Goal: Task Accomplishment & Management: Manage account settings

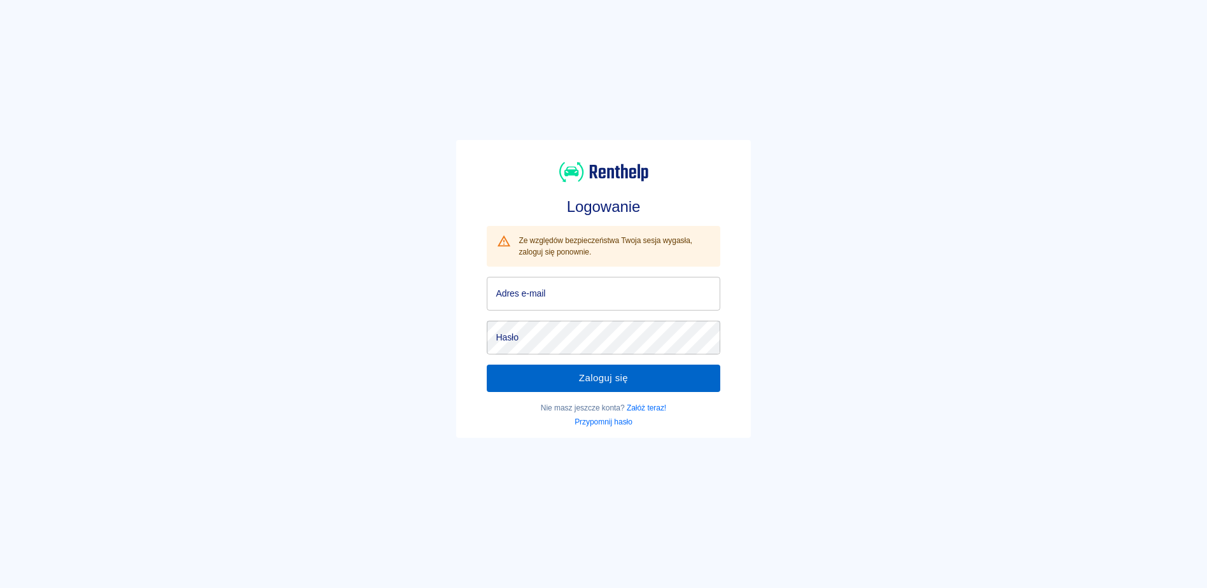
type input "vanrentalwynajem@gmail.com"
click at [616, 383] on button "Zaloguj się" at bounding box center [603, 377] width 233 height 27
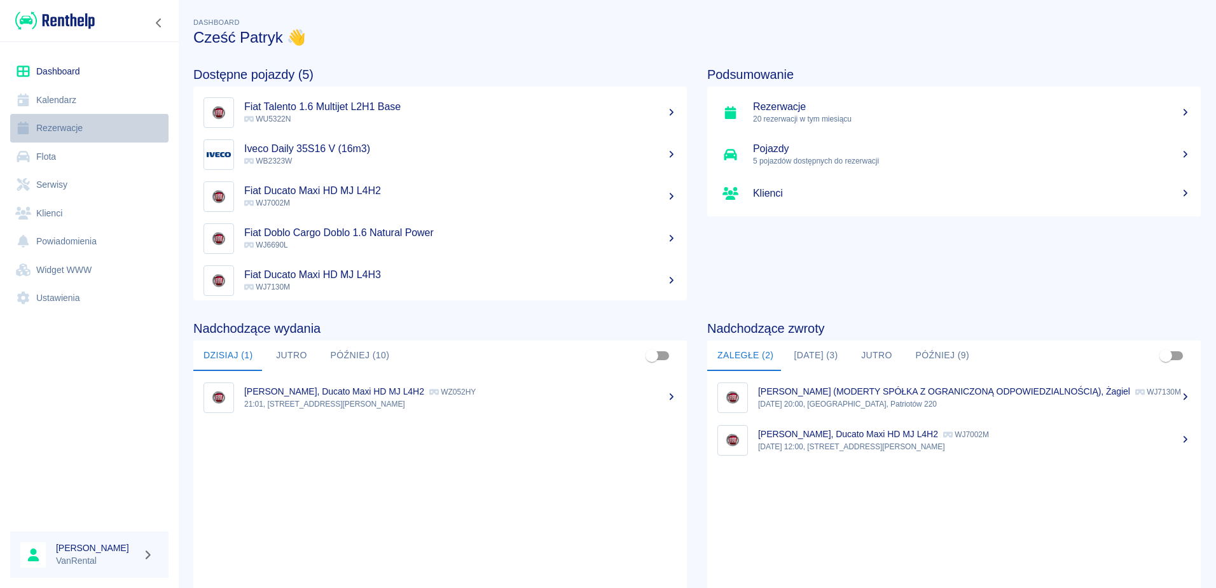
click at [55, 127] on link "Rezerwacje" at bounding box center [89, 128] width 158 height 29
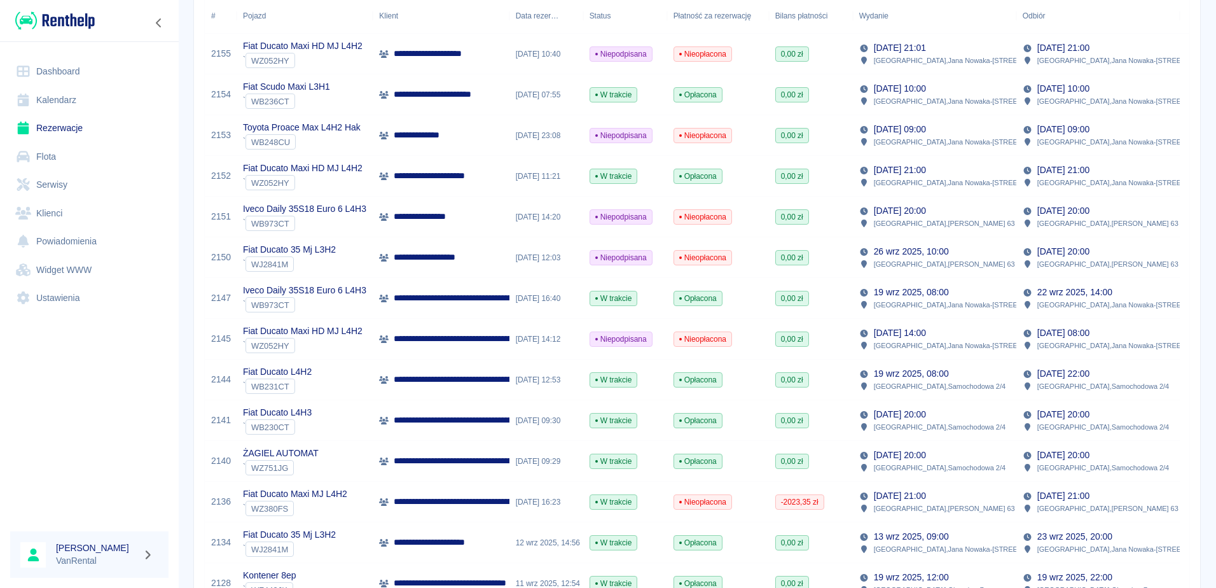
scroll to position [53, 0]
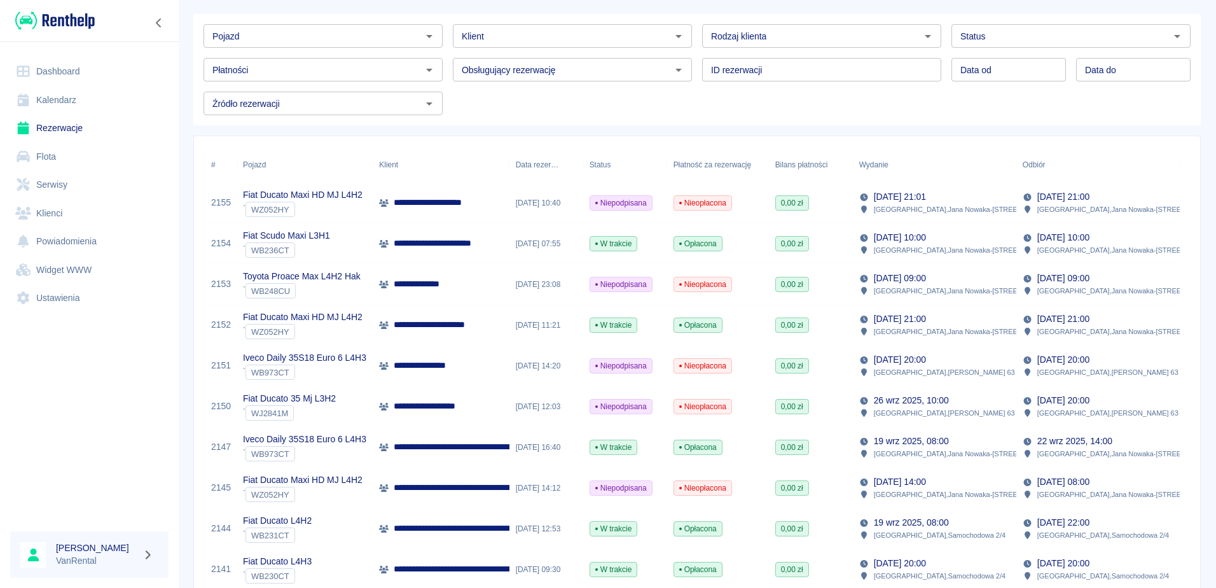
click at [74, 99] on link "Kalendarz" at bounding box center [89, 100] width 158 height 29
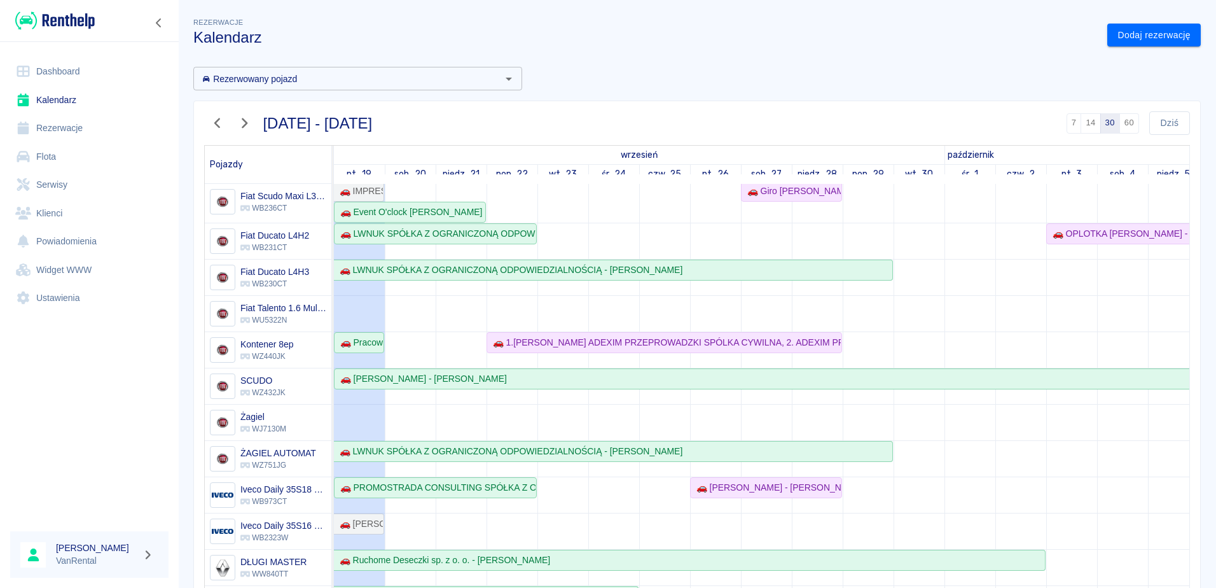
scroll to position [204, 0]
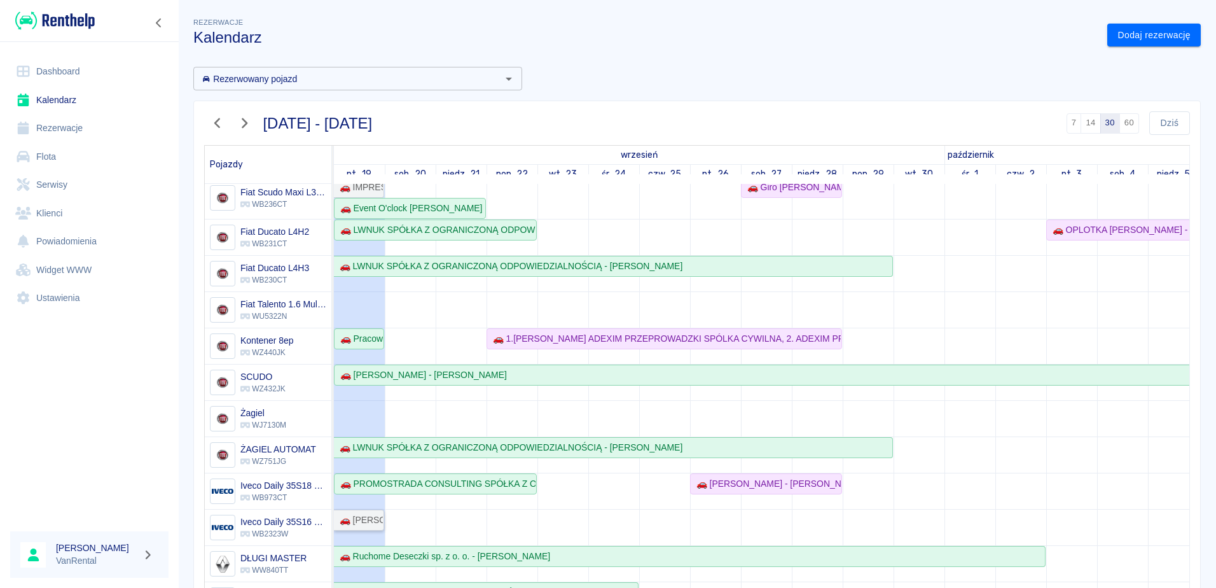
click at [353, 515] on div "🚗 [PERSON_NAME]" at bounding box center [359, 519] width 48 height 13
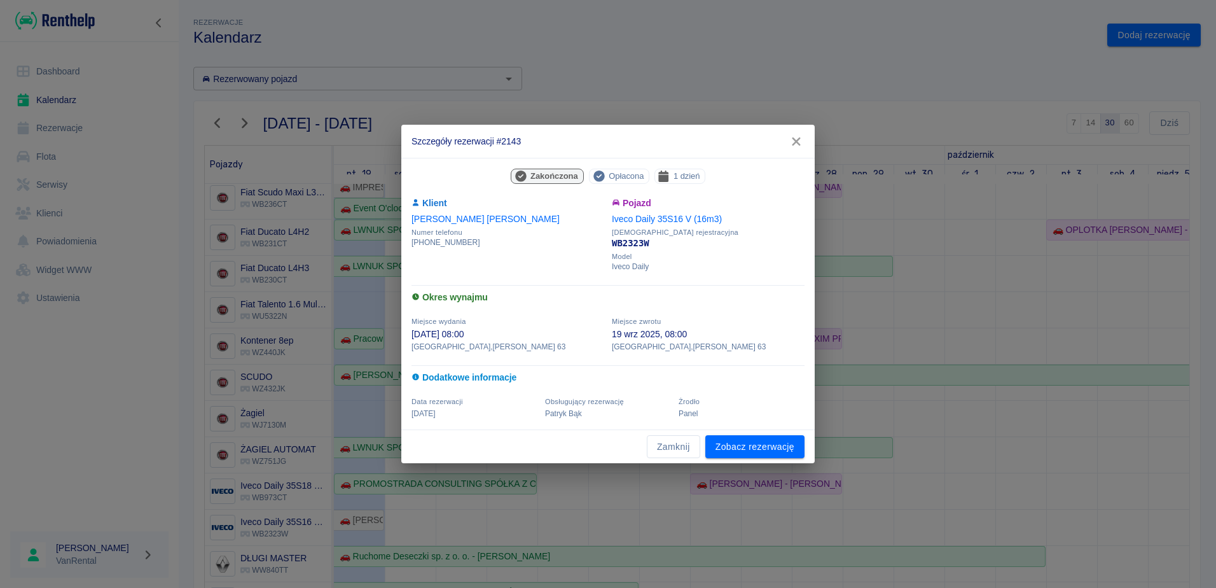
click at [796, 134] on button "button" at bounding box center [796, 142] width 27 height 24
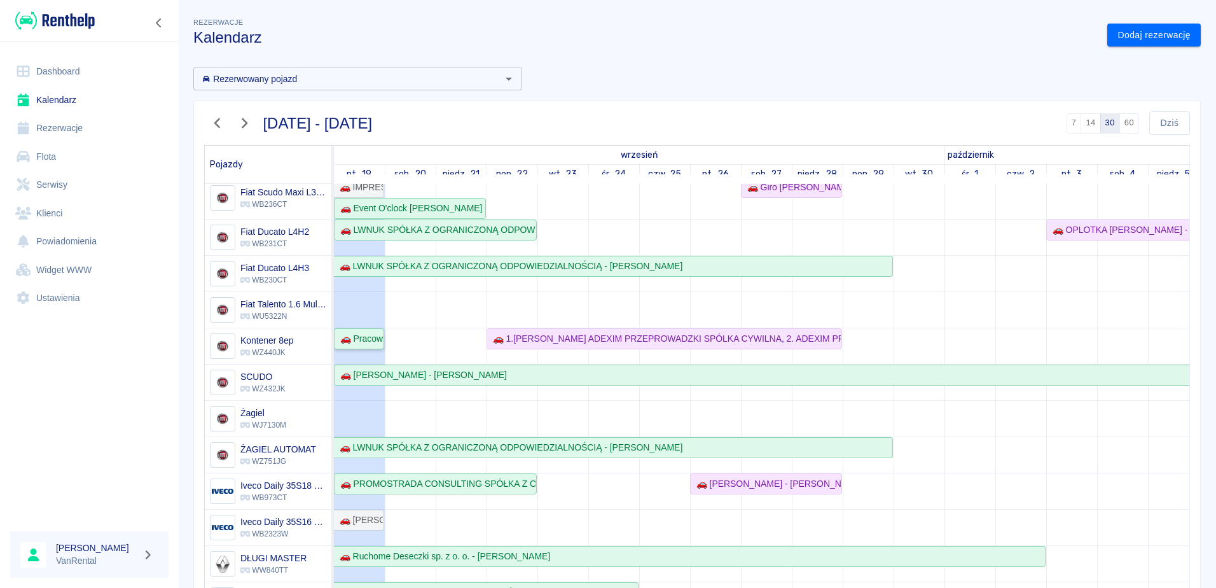
click at [364, 333] on div "🚗 Pracownia Projektowa [PERSON_NAME] - [PERSON_NAME]" at bounding box center [359, 338] width 48 height 13
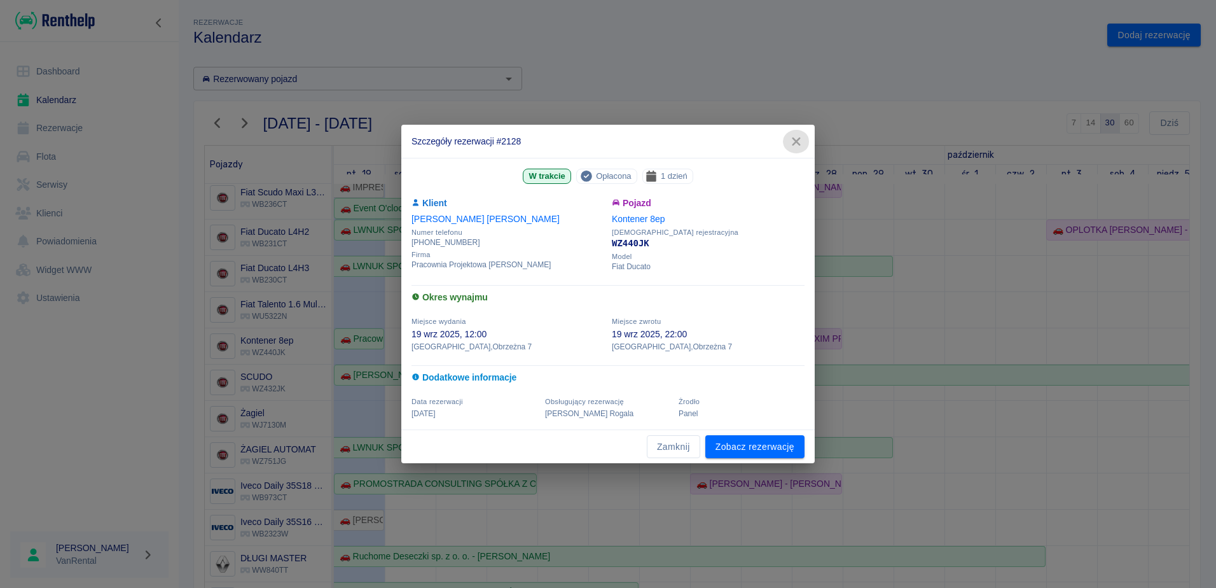
click at [800, 141] on icon "button" at bounding box center [796, 141] width 17 height 13
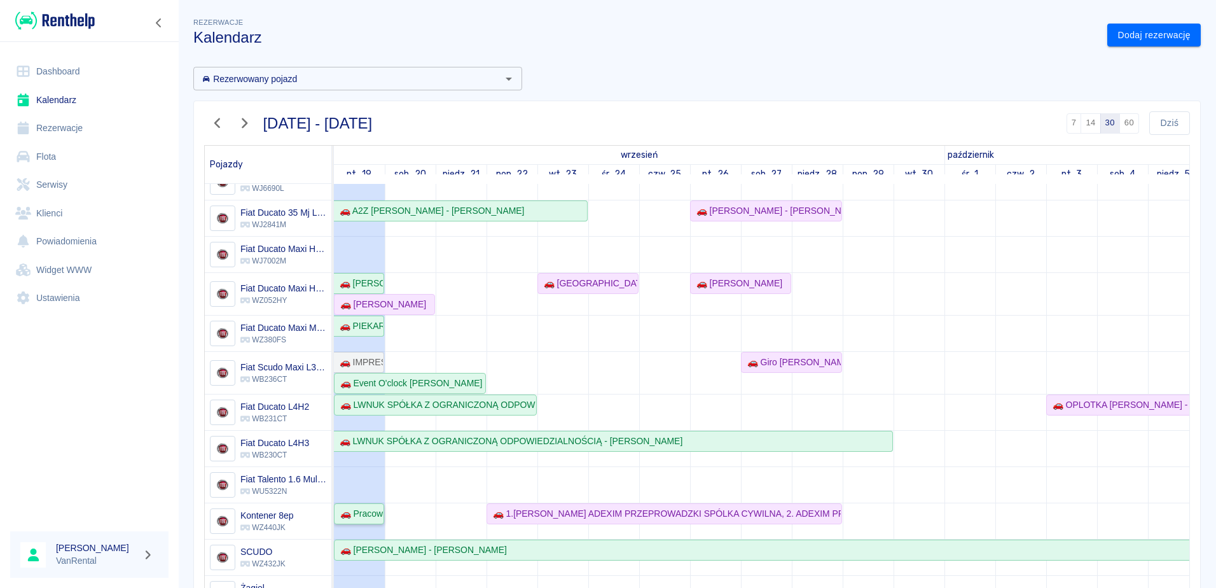
scroll to position [13, 0]
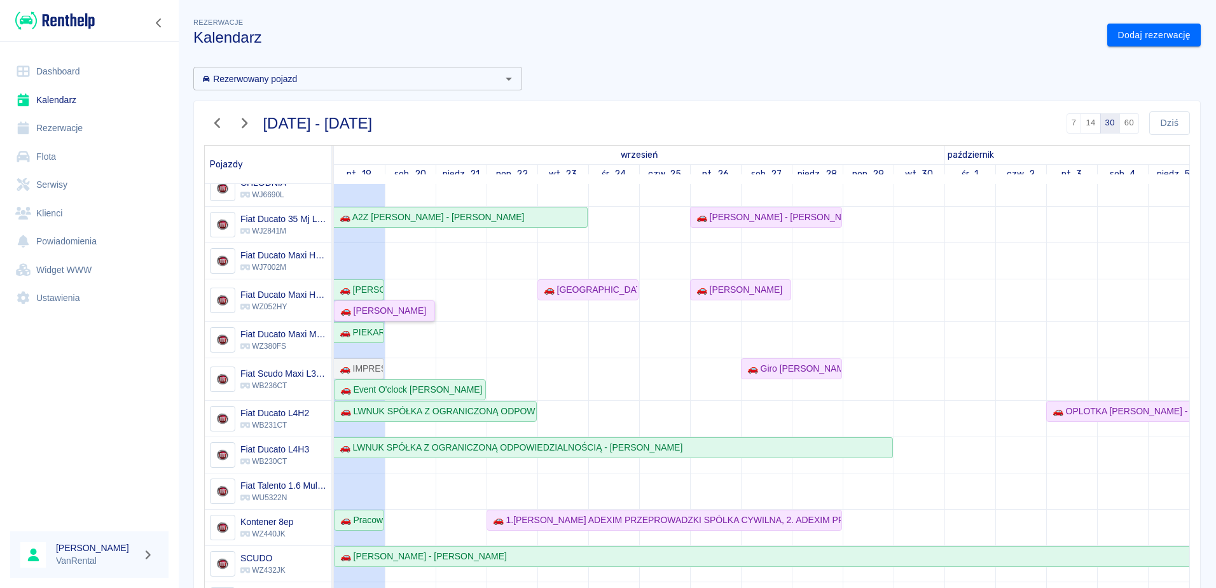
click at [360, 314] on div "🚗 [PERSON_NAME]" at bounding box center [380, 310] width 91 height 13
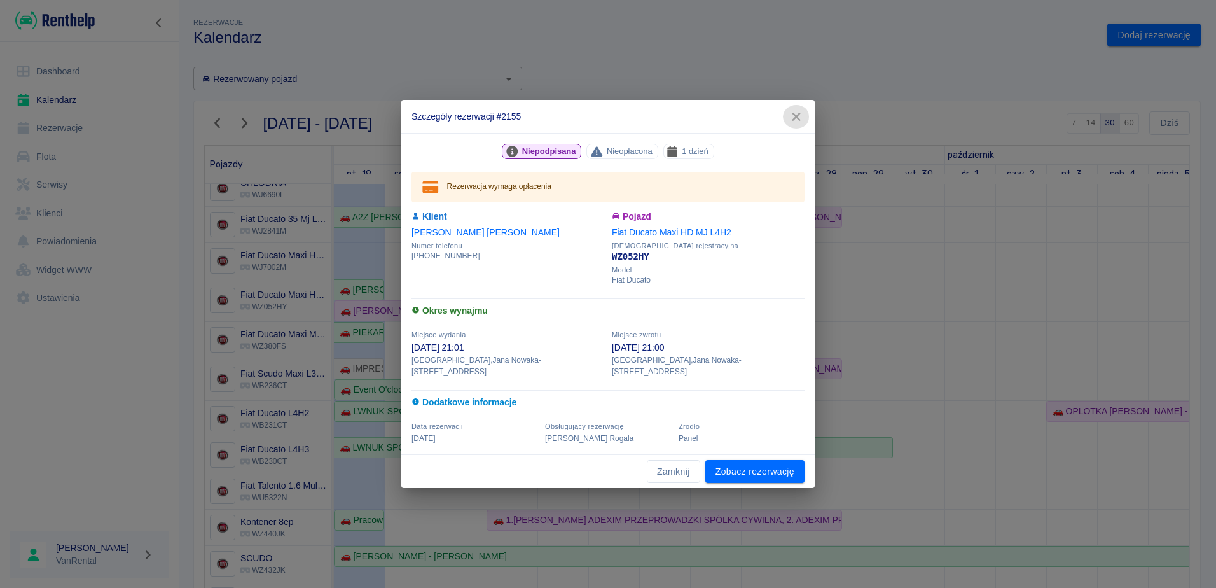
click at [799, 122] on icon "button" at bounding box center [796, 116] width 17 height 13
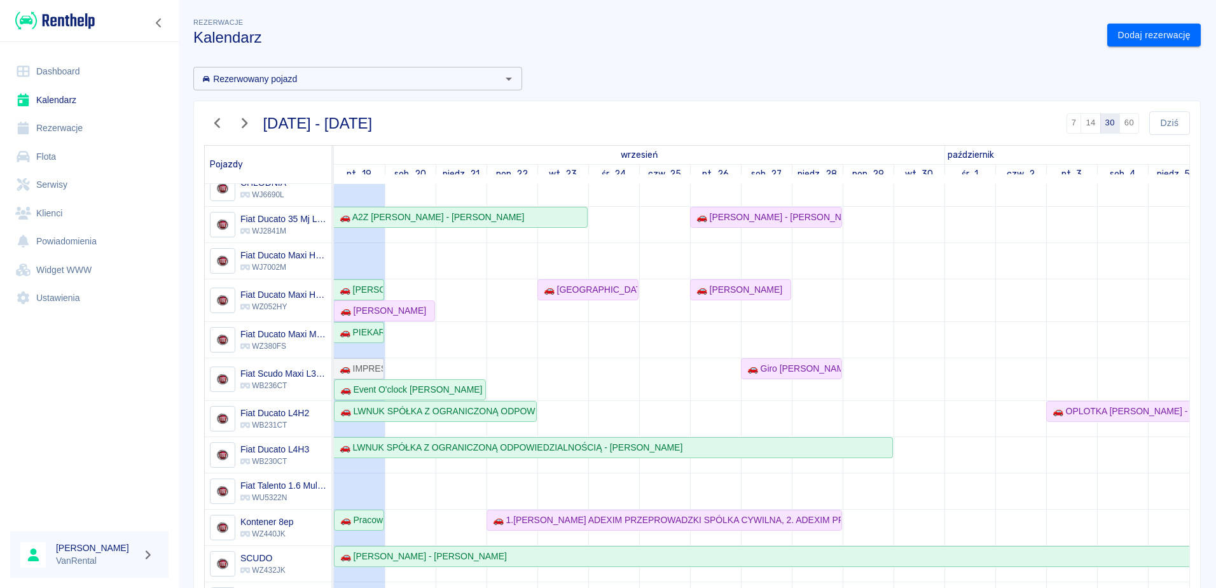
click at [53, 127] on link "Rezerwacje" at bounding box center [89, 128] width 158 height 29
